Goal: Navigation & Orientation: Find specific page/section

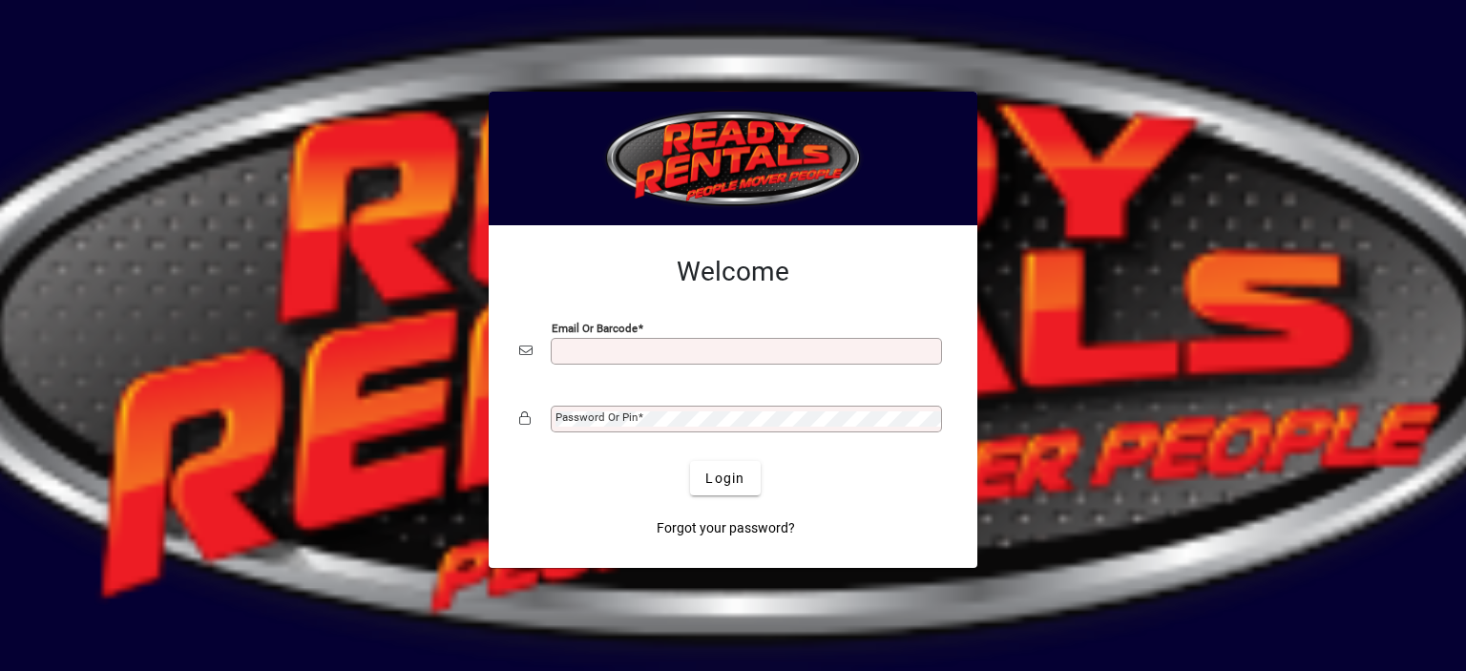
click at [569, 346] on input "Email or Barcode" at bounding box center [747, 350] width 385 height 15
type input "**********"
click at [610, 414] on mat-label "Password or Pin" at bounding box center [596, 416] width 82 height 13
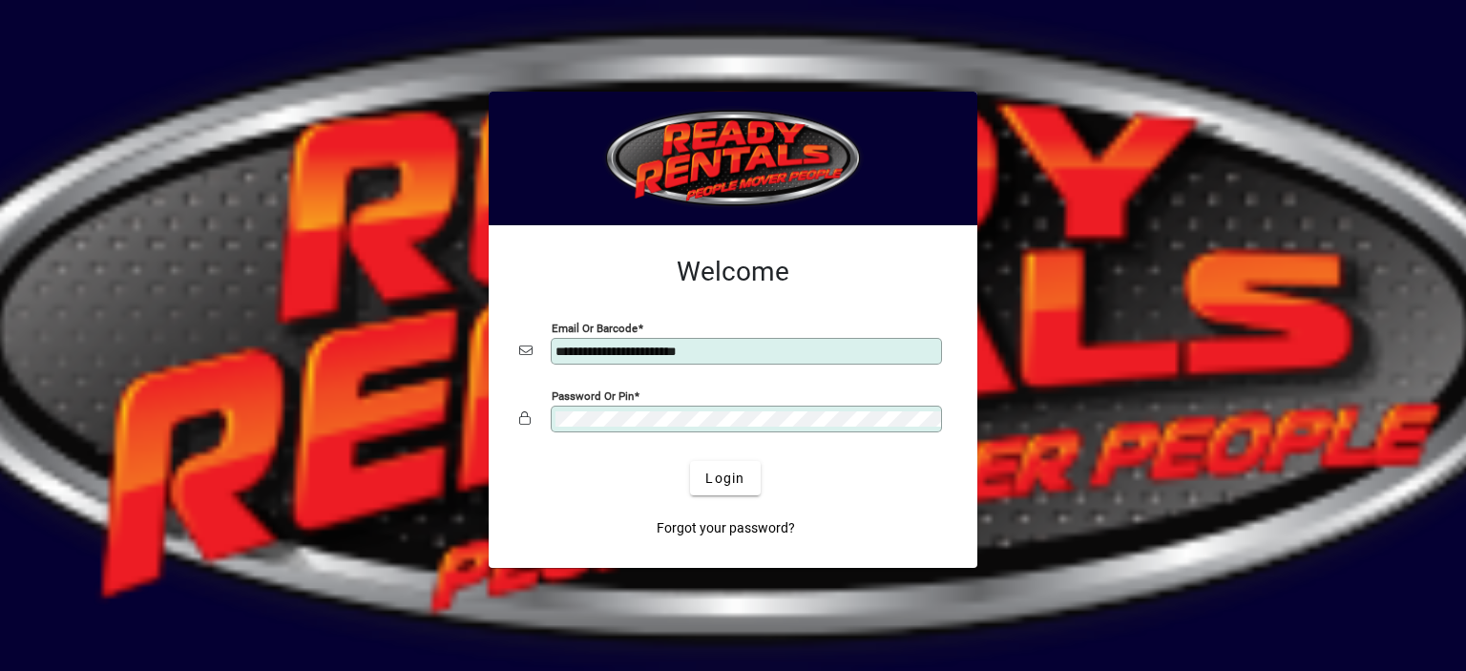
click at [690, 461] on button "Login" at bounding box center [725, 478] width 70 height 34
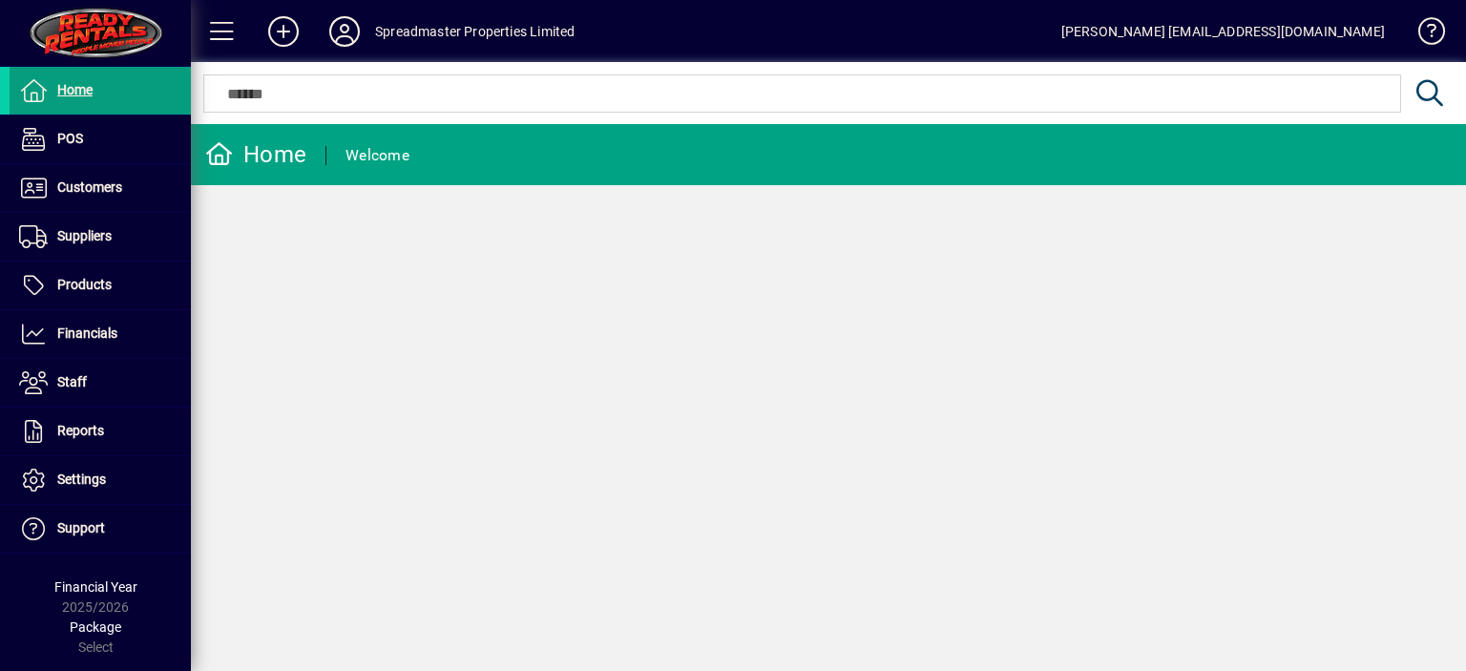
click at [952, 443] on div "Home Welcome" at bounding box center [828, 397] width 1275 height 547
click at [336, 32] on icon at bounding box center [344, 31] width 38 height 31
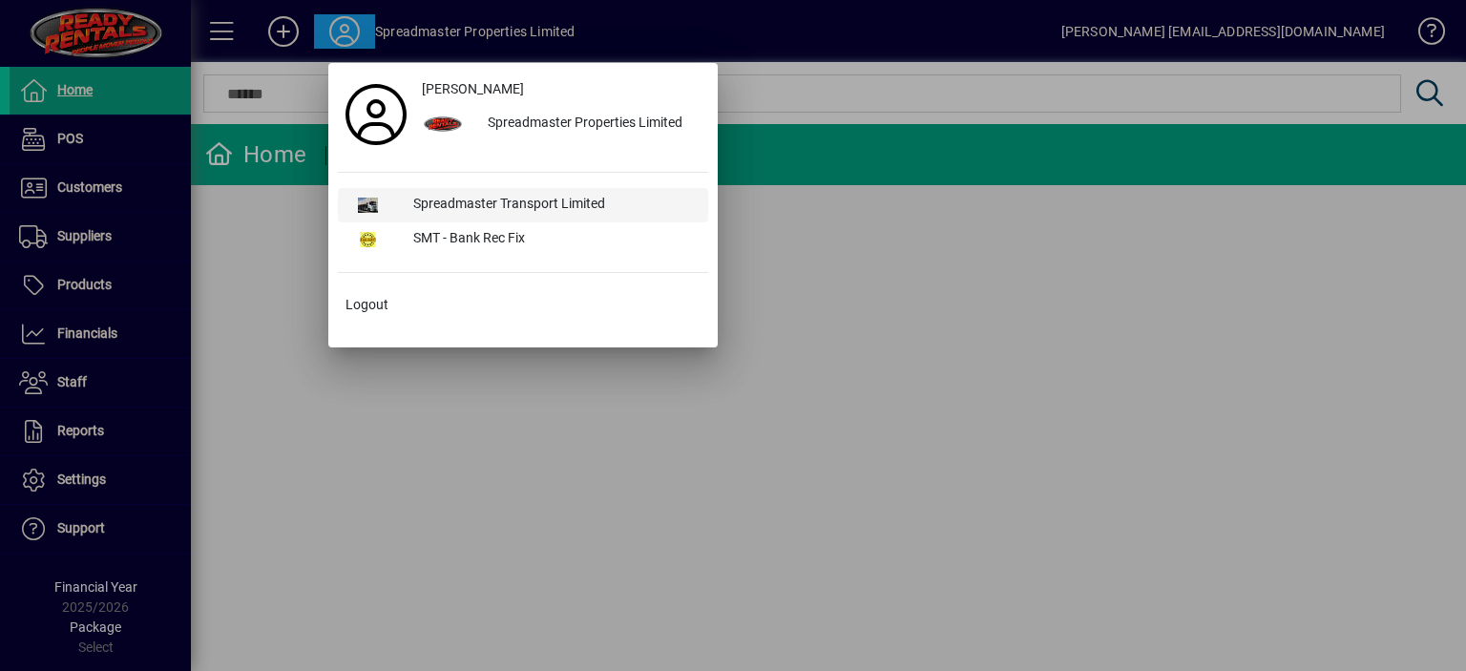
click at [458, 198] on div "Spreadmaster Transport Limited" at bounding box center [553, 205] width 310 height 34
